Goal: Navigation & Orientation: Understand site structure

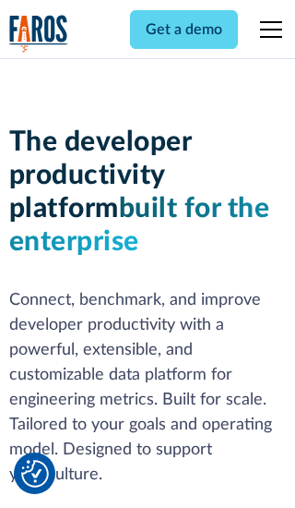
scroll to position [279, 0]
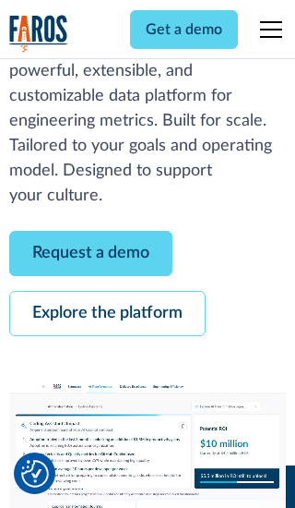
click at [90, 253] on link "Request a demo" at bounding box center [90, 253] width 163 height 45
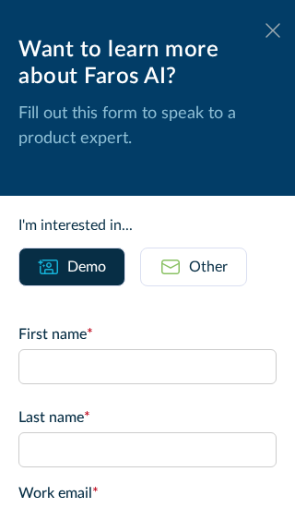
click at [273, 30] on icon at bounding box center [273, 30] width 15 height 14
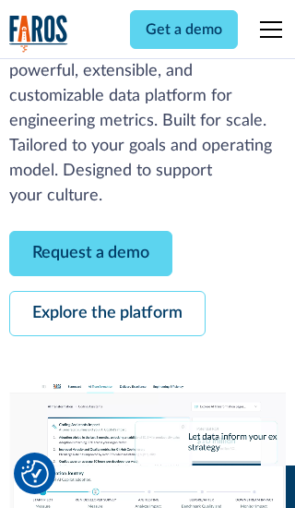
scroll to position [339, 0]
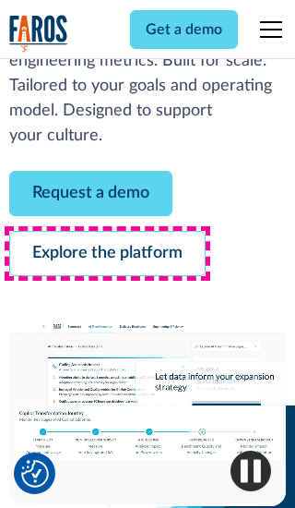
click at [107, 253] on link "Explore the platform" at bounding box center [107, 253] width 197 height 45
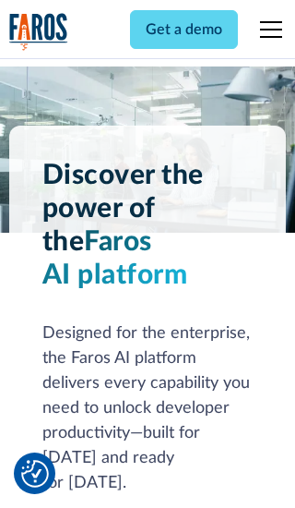
scroll to position [13872, 0]
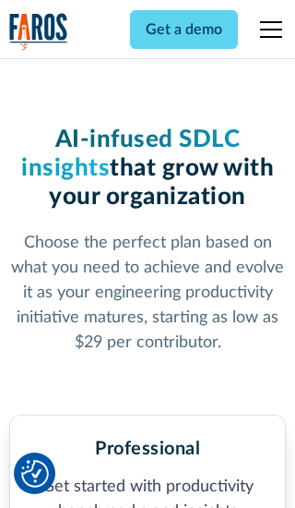
scroll to position [2868, 0]
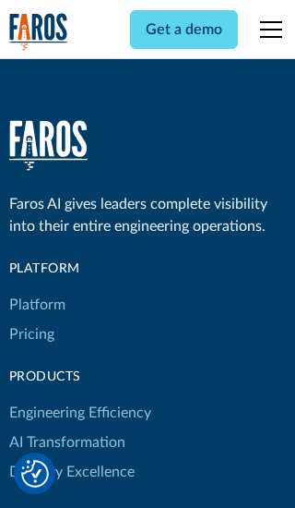
click at [36, 290] on link "Platform" at bounding box center [37, 305] width 56 height 30
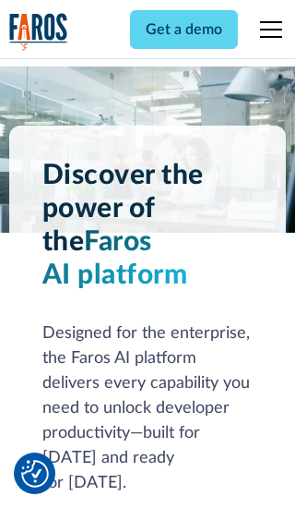
scroll to position [14465, 0]
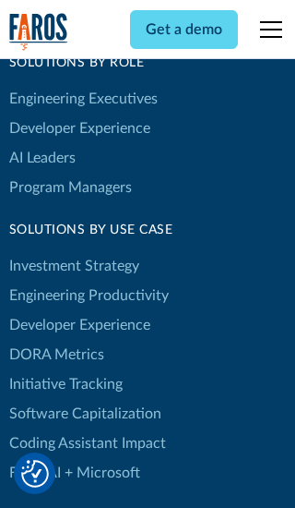
scroll to position [11418, 0]
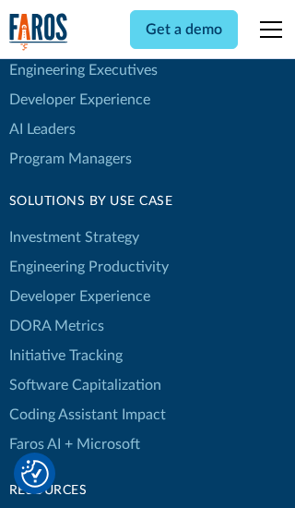
click at [55, 311] on link "DORA Metrics" at bounding box center [56, 326] width 95 height 30
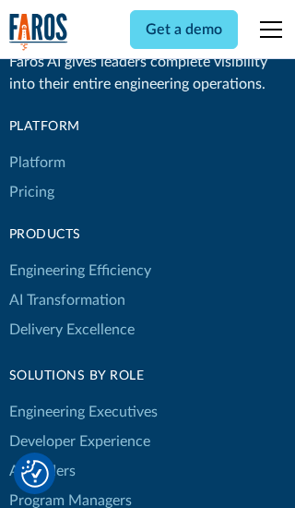
scroll to position [8090, 0]
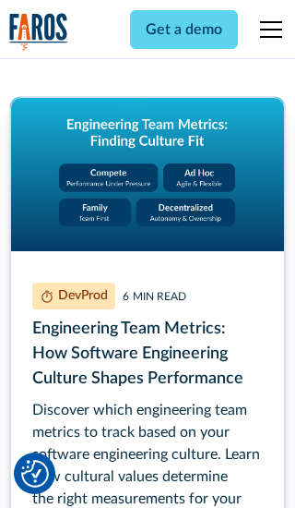
scroll to position [8371, 0]
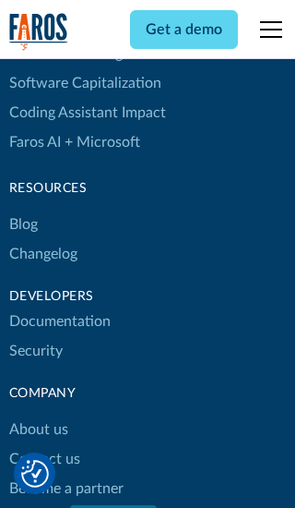
click at [42, 254] on link "Changelog" at bounding box center [43, 254] width 68 height 30
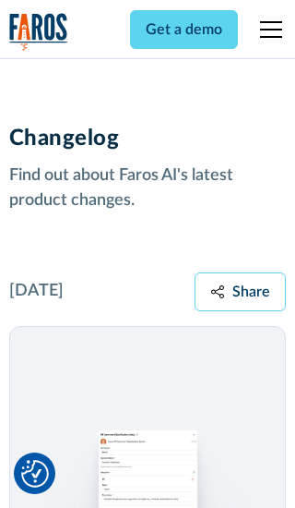
scroll to position [22302, 0]
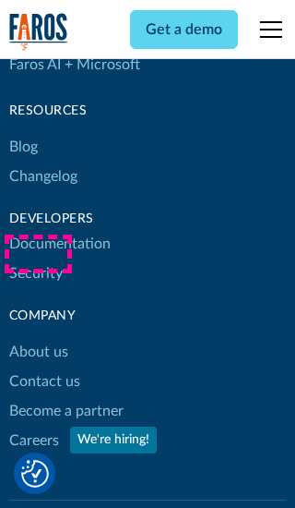
click at [38, 337] on link "About us" at bounding box center [38, 352] width 59 height 30
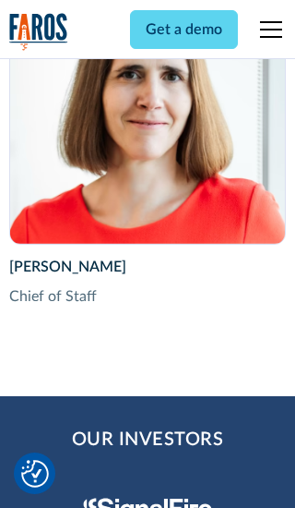
scroll to position [6373, 0]
